Goal: Find specific page/section: Find specific page/section

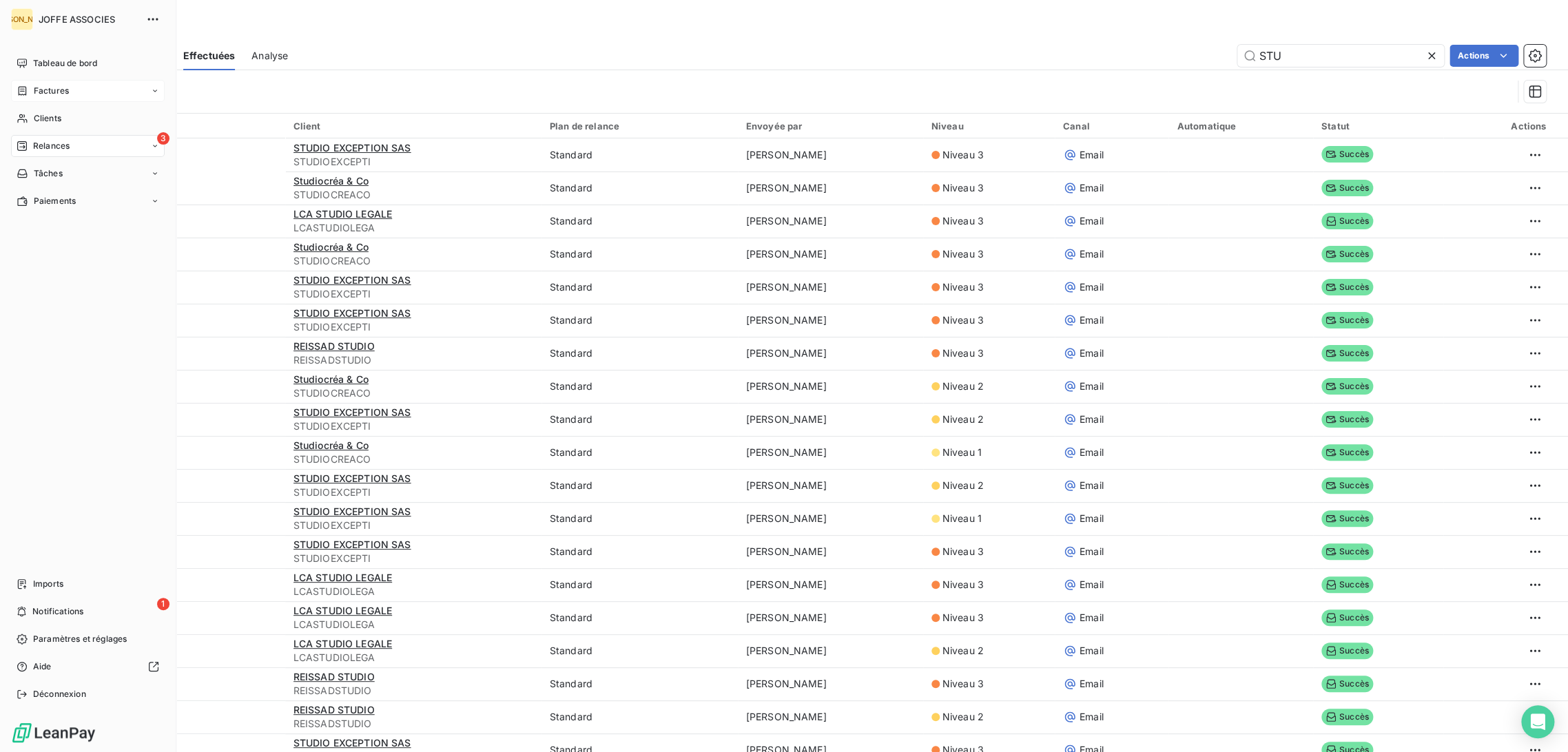
click at [33, 84] on span "Factures" at bounding box center [51, 90] width 35 height 12
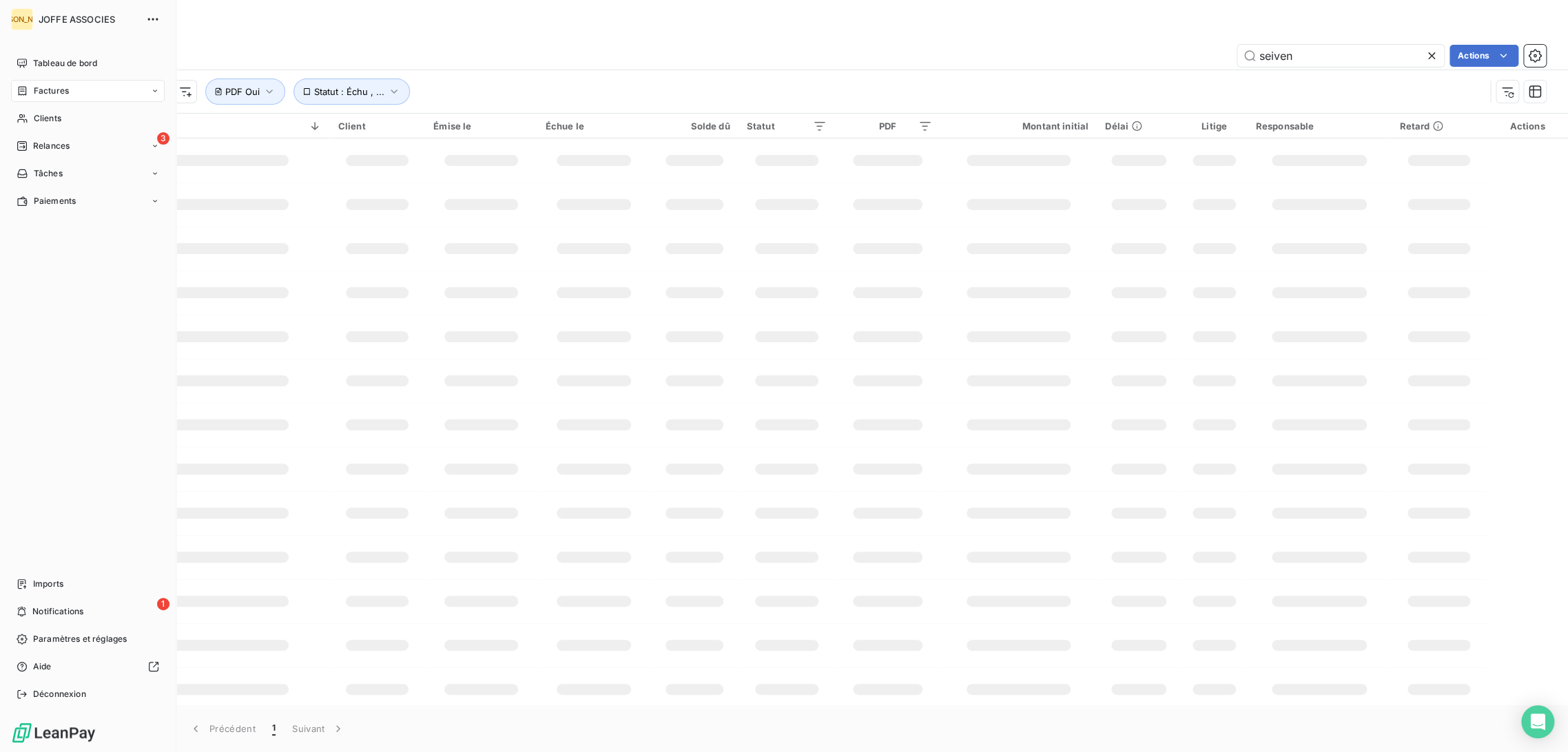
click at [48, 97] on div "Factures" at bounding box center [88, 91] width 154 height 22
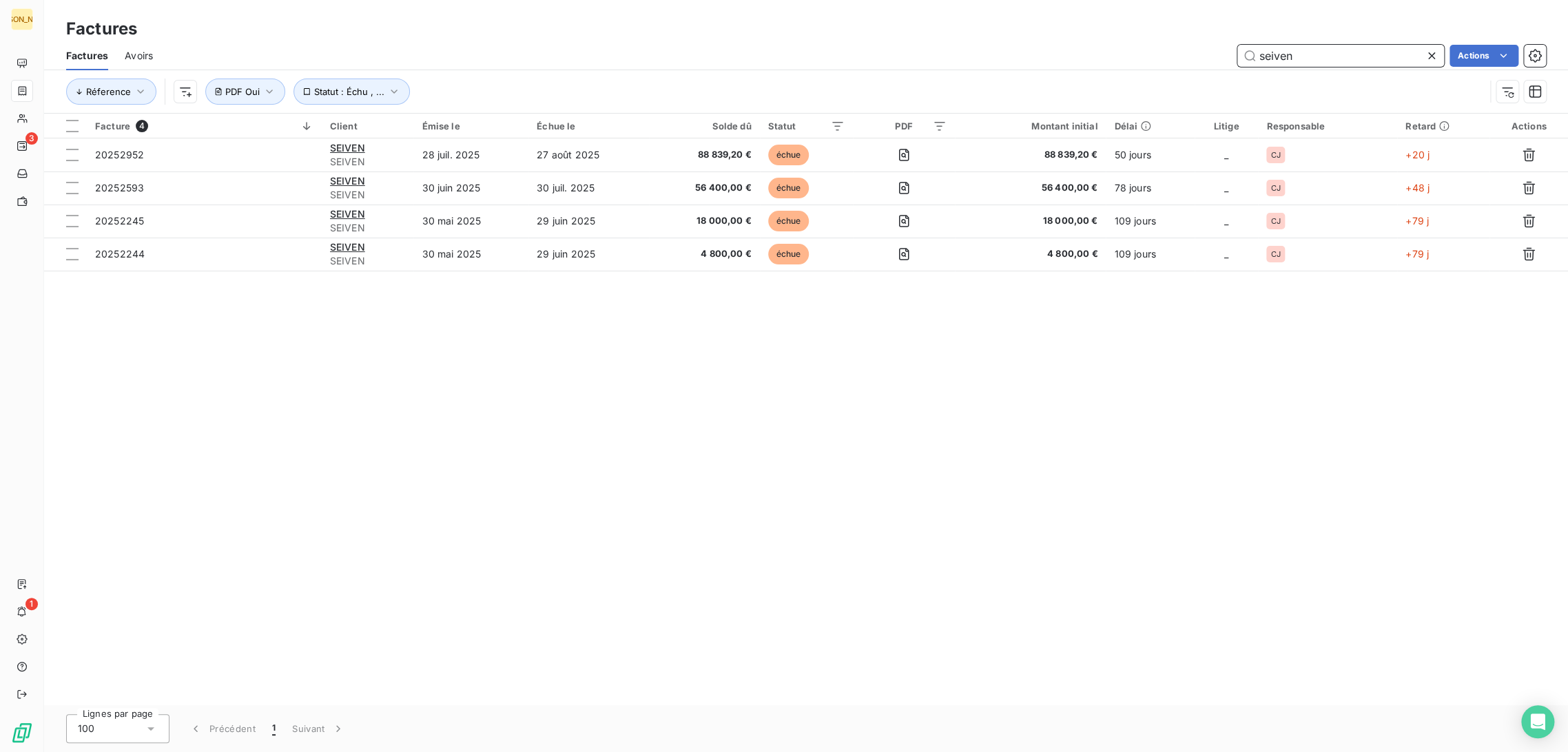
drag, startPoint x: 1299, startPoint y: 54, endPoint x: 1135, endPoint y: 55, distance: 164.0
click at [1136, 57] on div "seiven Actions" at bounding box center [858, 56] width 1376 height 22
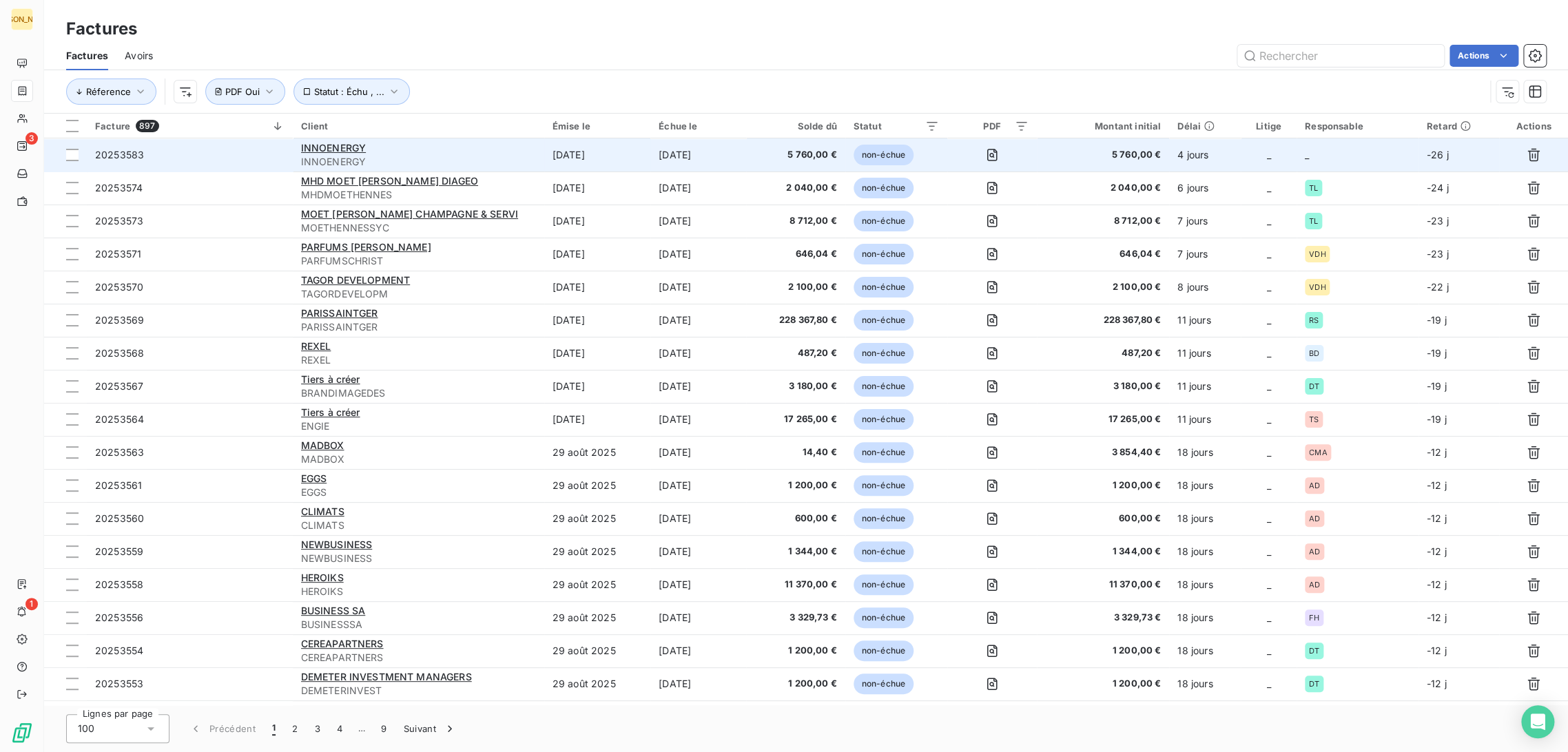
click at [577, 157] on td "[DATE]" at bounding box center [597, 155] width 106 height 33
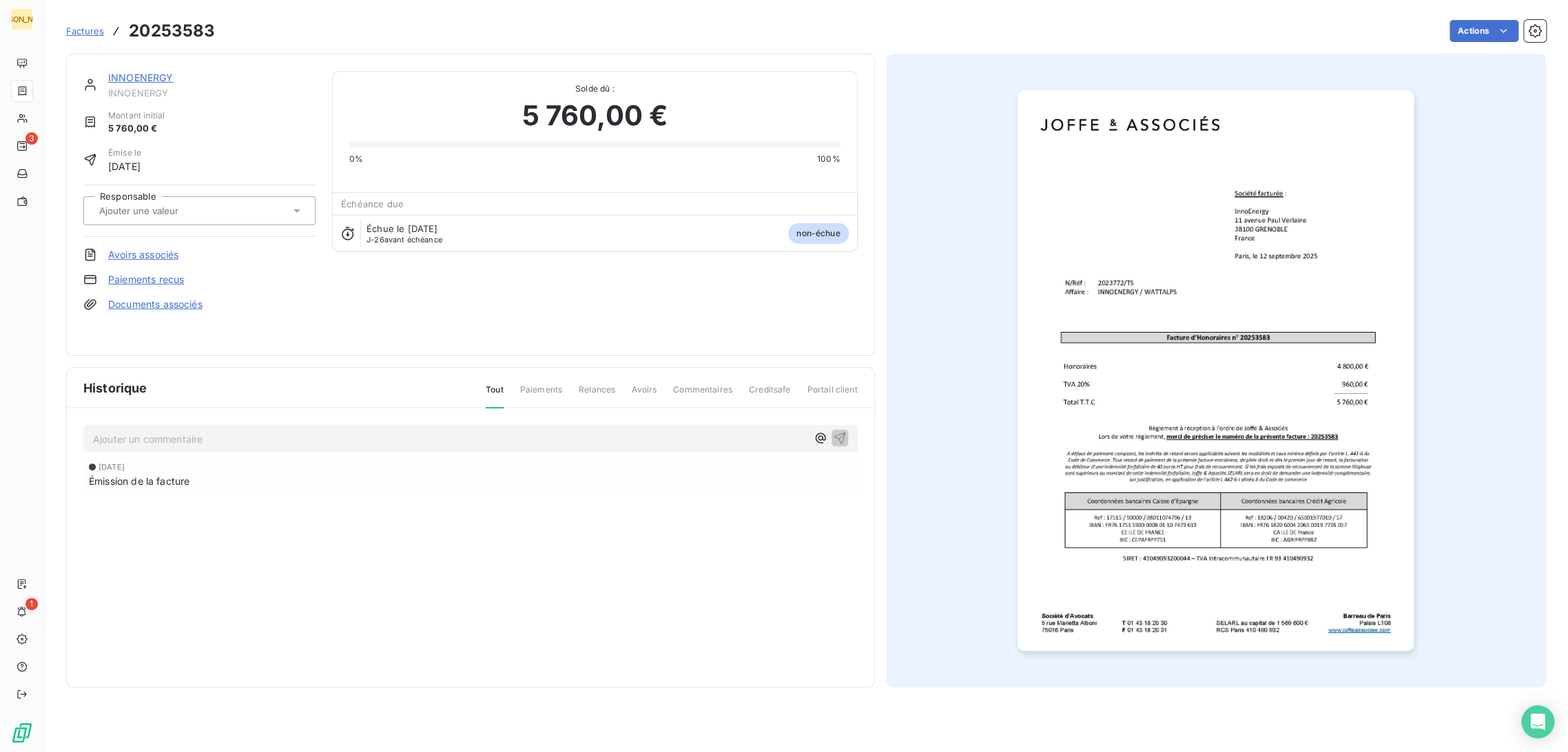
click at [180, 215] on input "text" at bounding box center [166, 210] width 138 height 12
type input "TS"
click at [137, 249] on div "TS" at bounding box center [208, 248] width 194 height 22
